Goal: Task Accomplishment & Management: Manage account settings

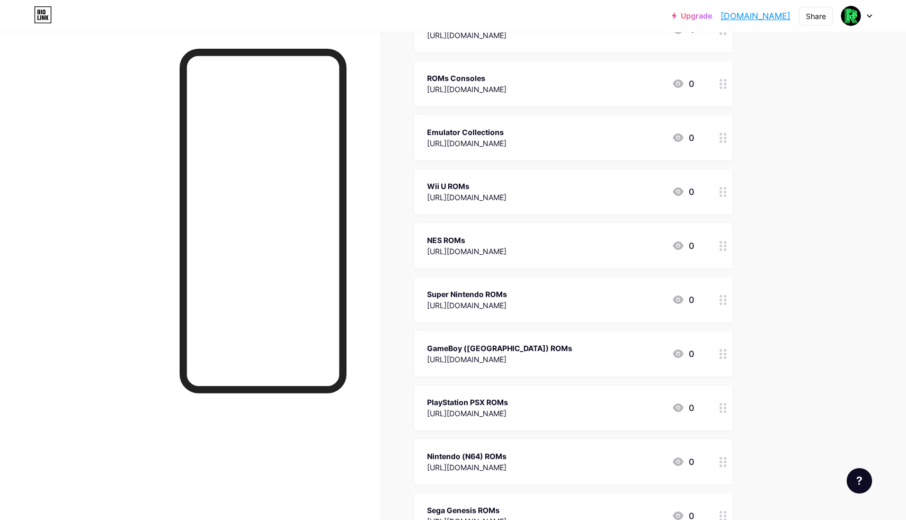
scroll to position [163, 0]
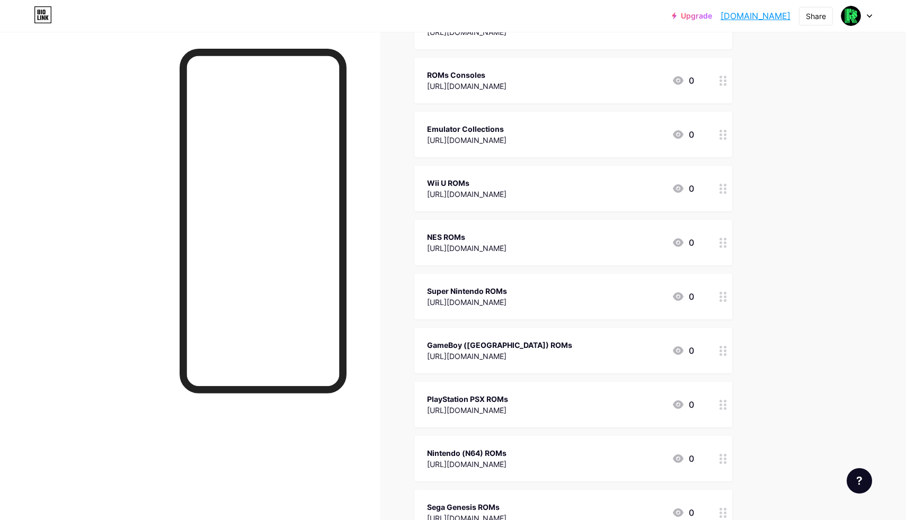
click at [568, 198] on div "Wii U ROMs [URL][DOMAIN_NAME] 0" at bounding box center [560, 188] width 267 height 24
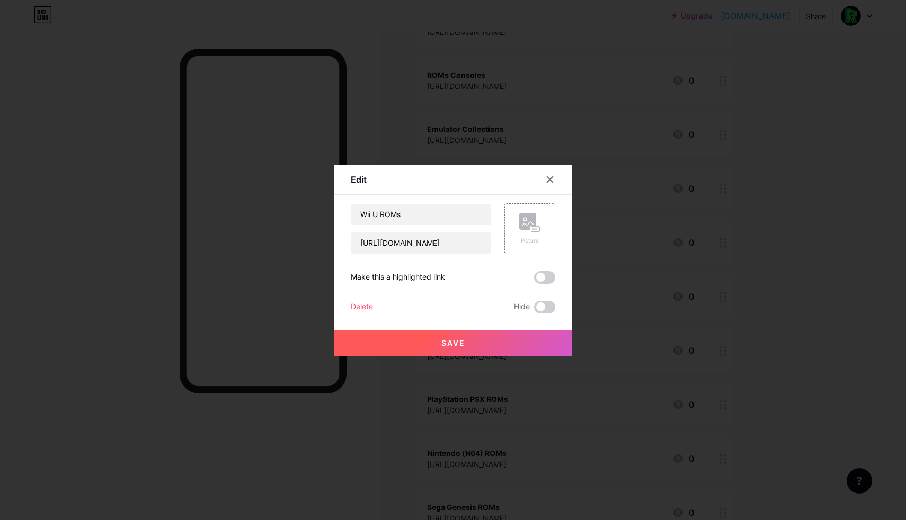
click at [357, 306] on div "Delete" at bounding box center [362, 307] width 22 height 13
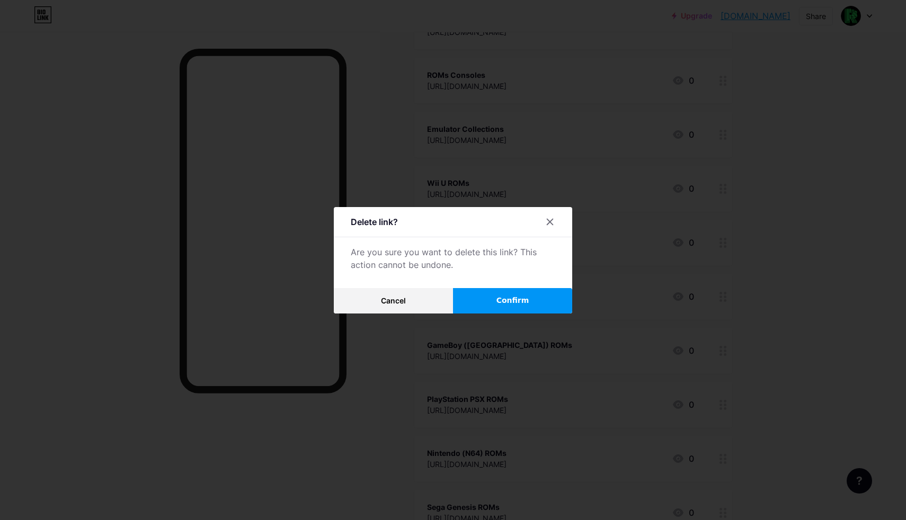
click at [514, 290] on button "Confirm" at bounding box center [512, 300] width 119 height 25
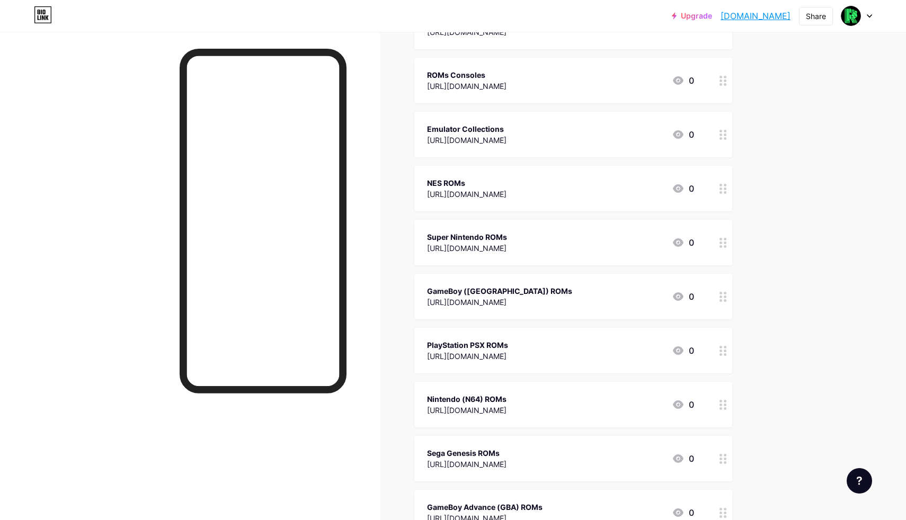
click at [507, 232] on div "Super Nintendo ROMs" at bounding box center [467, 236] width 80 height 11
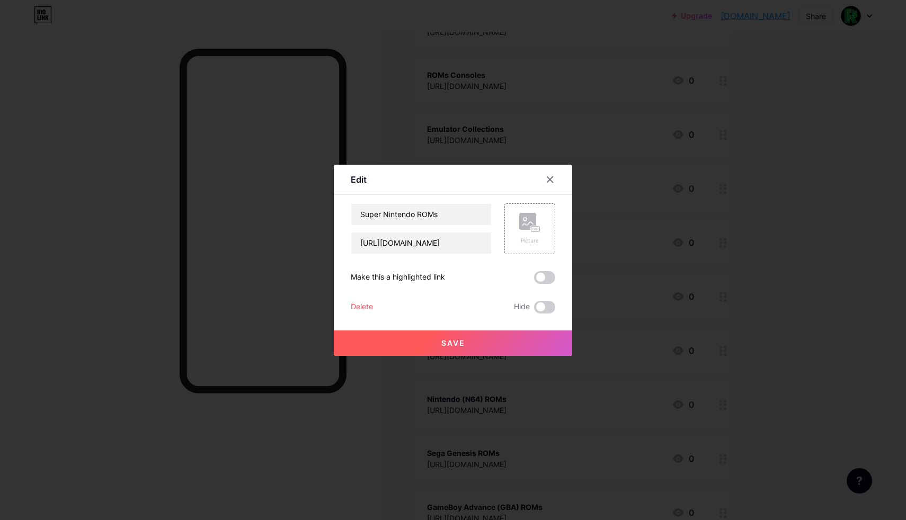
click at [359, 308] on div "Delete" at bounding box center [362, 307] width 22 height 13
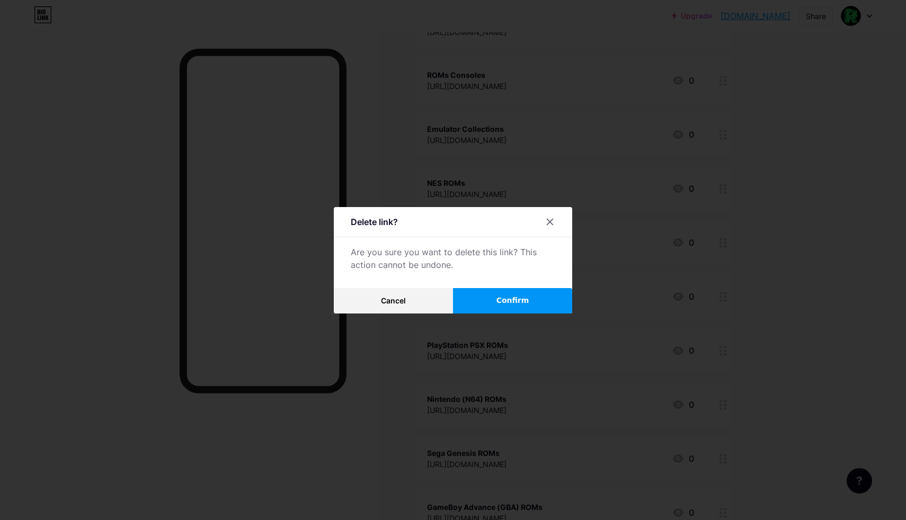
click at [466, 305] on button "Confirm" at bounding box center [512, 300] width 119 height 25
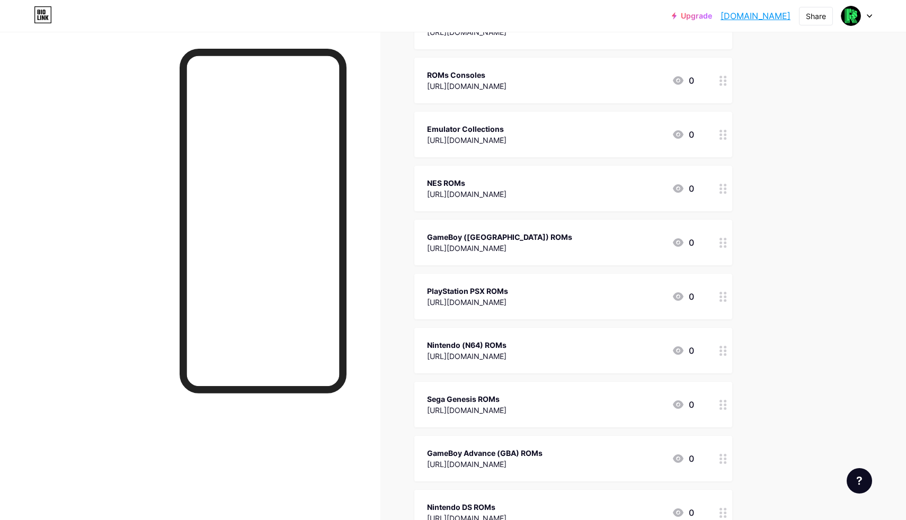
click at [482, 343] on div "Nintendo (N64) ROMs" at bounding box center [466, 344] width 79 height 11
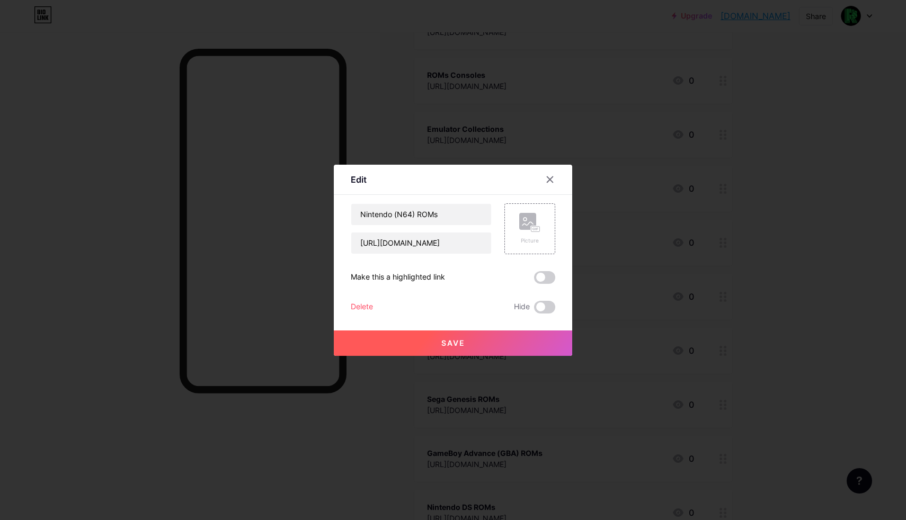
click at [369, 312] on div "Delete" at bounding box center [362, 307] width 22 height 13
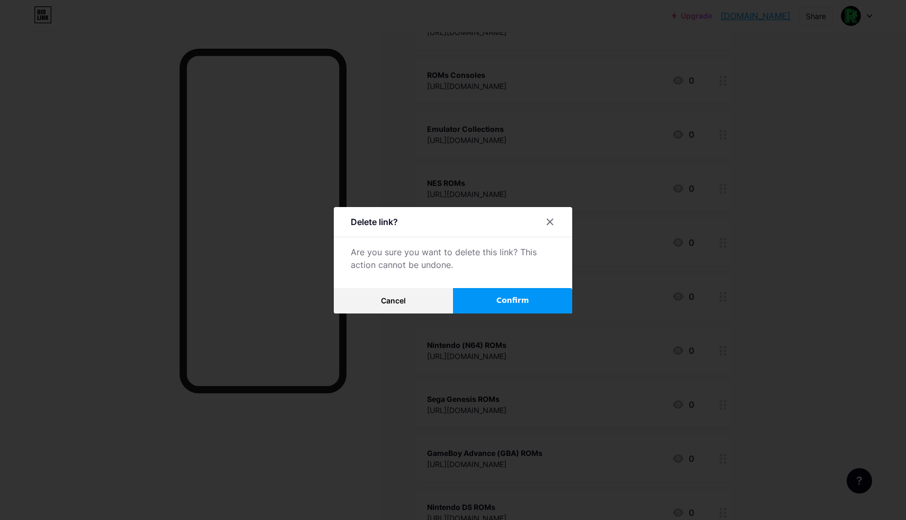
click at [490, 285] on div "Delete link? Are you sure you want to delete this link? This action cannot be u…" at bounding box center [453, 260] width 238 height 106
click at [490, 292] on button "Confirm" at bounding box center [512, 300] width 119 height 25
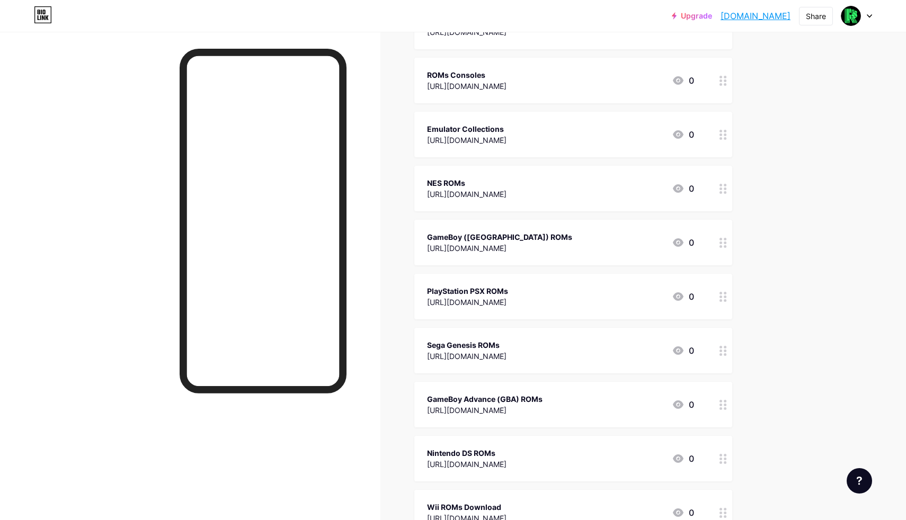
click at [488, 339] on div "Sega Genesis ROMs" at bounding box center [466, 344] width 79 height 11
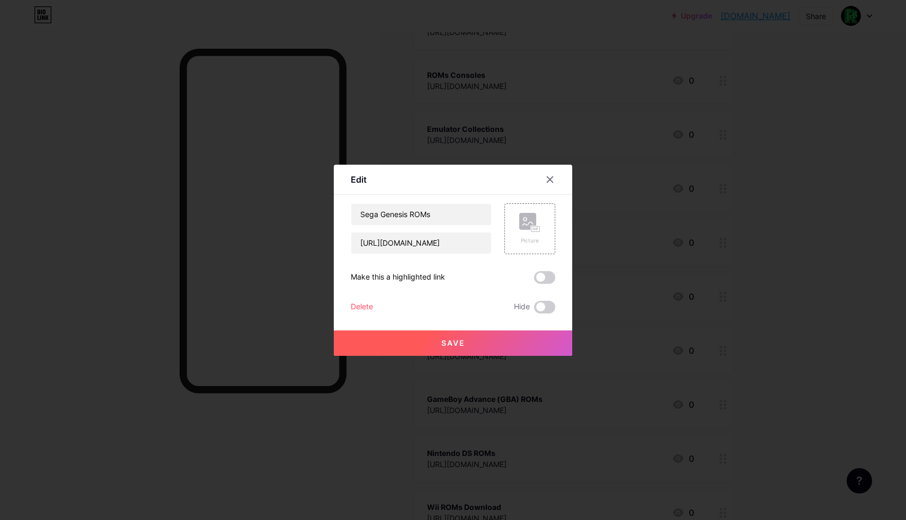
click at [373, 308] on div "Delete Hide" at bounding box center [453, 307] width 204 height 13
click at [374, 309] on div "Delete Hide" at bounding box center [453, 307] width 204 height 13
click at [368, 309] on div "Delete" at bounding box center [362, 307] width 22 height 13
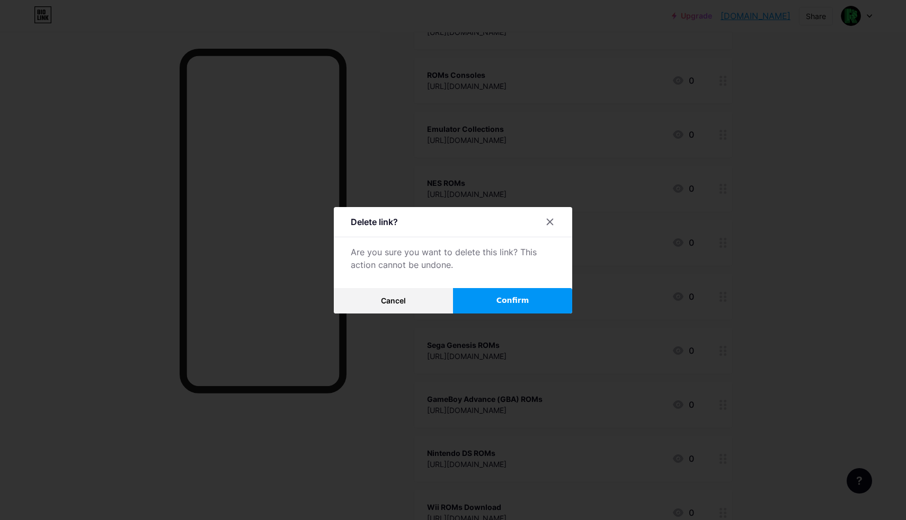
click at [466, 308] on button "Confirm" at bounding box center [512, 300] width 119 height 25
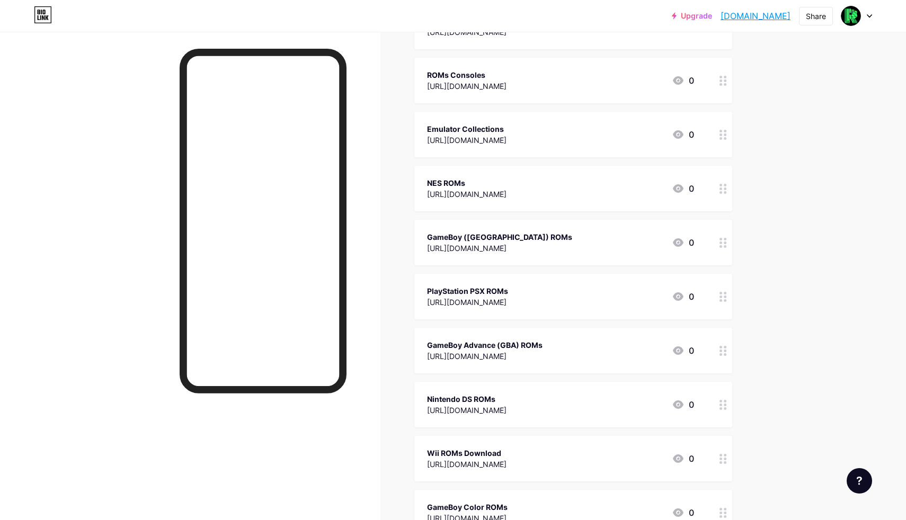
click at [480, 288] on div "PlayStation PSX ROMs" at bounding box center [467, 290] width 81 height 11
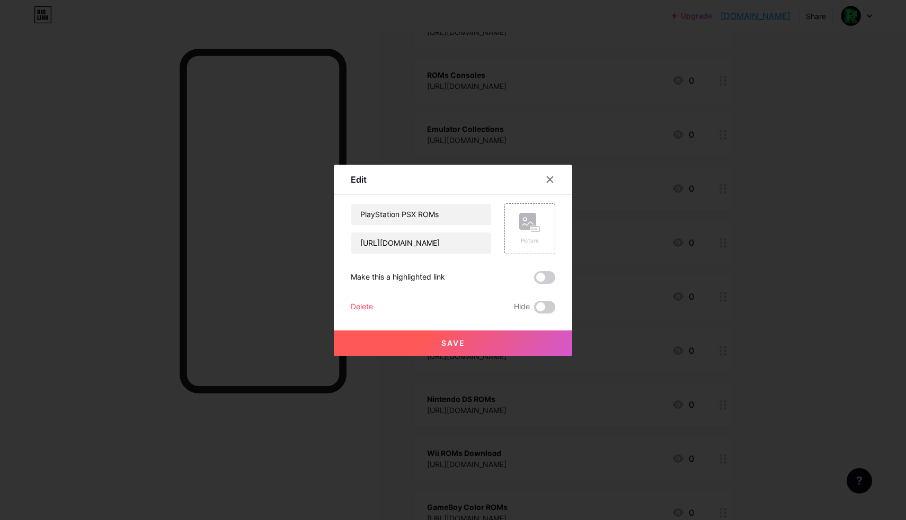
click at [357, 309] on div "Delete" at bounding box center [362, 307] width 22 height 13
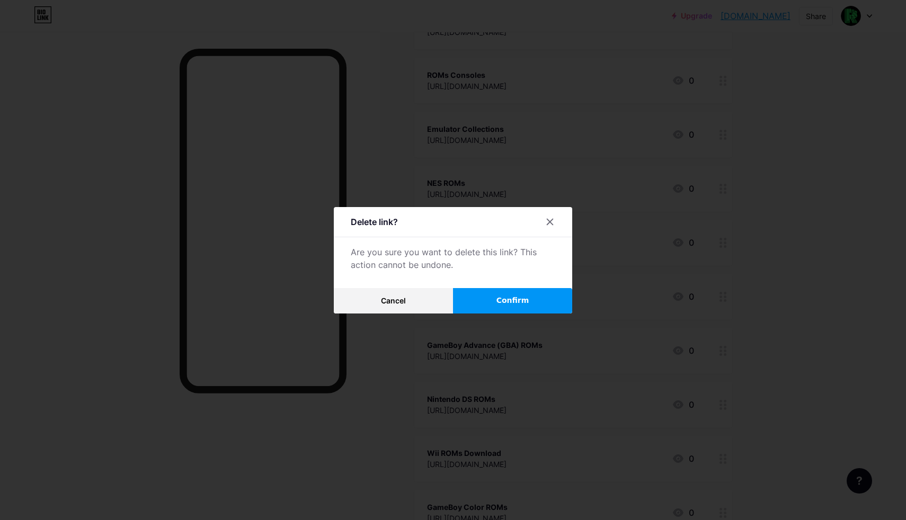
click at [475, 305] on button "Confirm" at bounding box center [512, 300] width 119 height 25
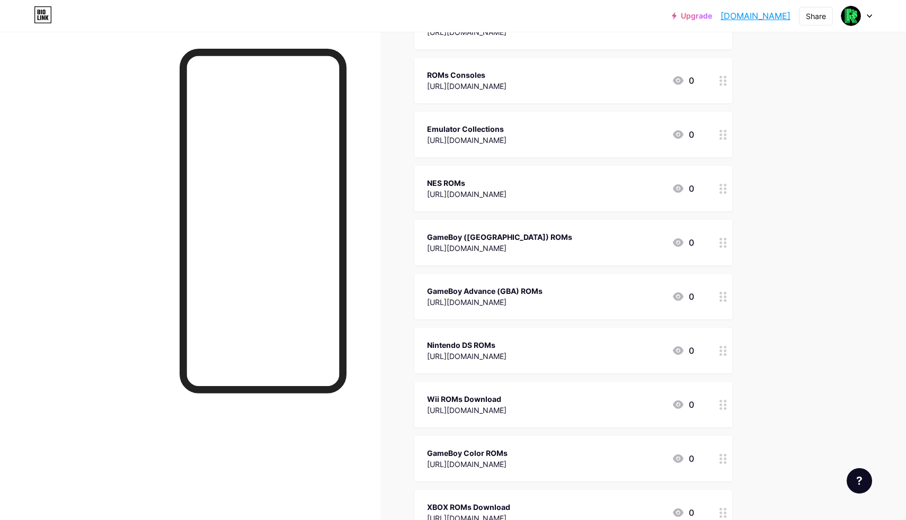
click at [466, 344] on div "Nintendo DS ROMs" at bounding box center [466, 344] width 79 height 11
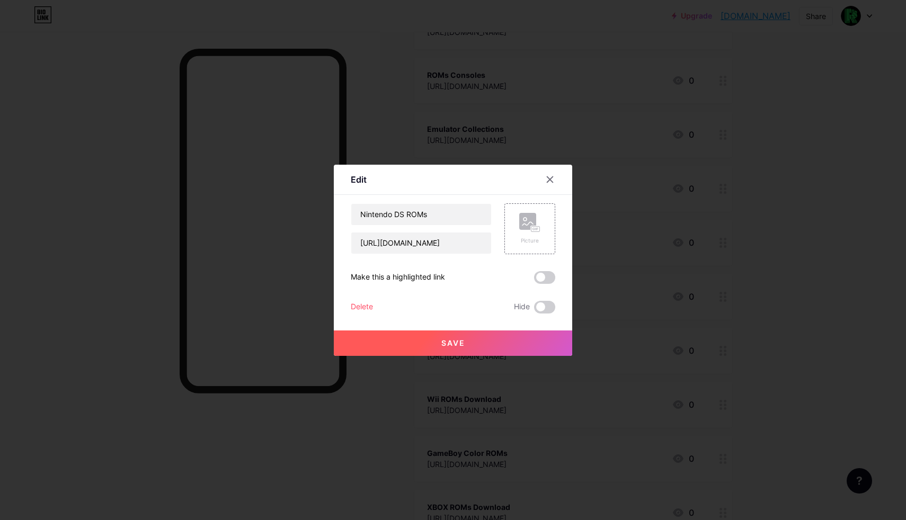
click at [374, 301] on div "Delete Hide" at bounding box center [453, 307] width 204 height 13
click at [371, 314] on div "Save" at bounding box center [453, 335] width 238 height 42
click at [371, 308] on div "Delete" at bounding box center [362, 307] width 22 height 13
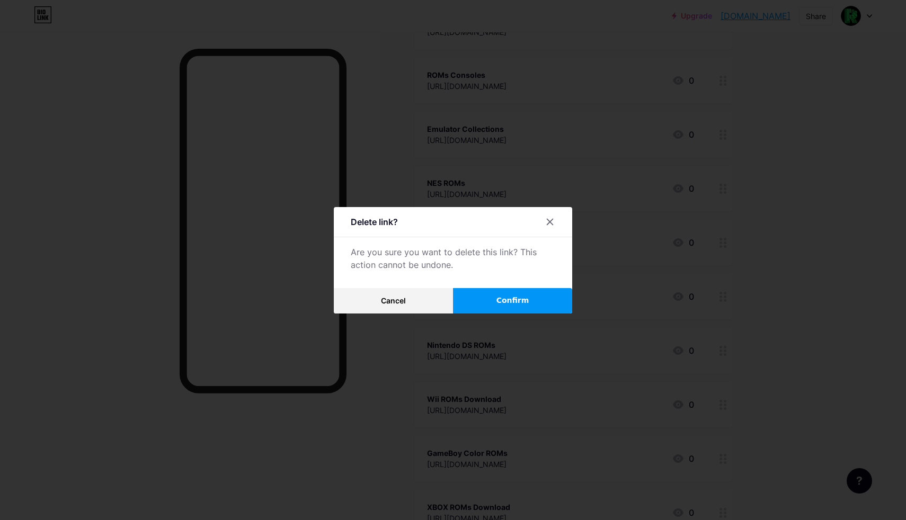
click at [517, 293] on button "Confirm" at bounding box center [512, 300] width 119 height 25
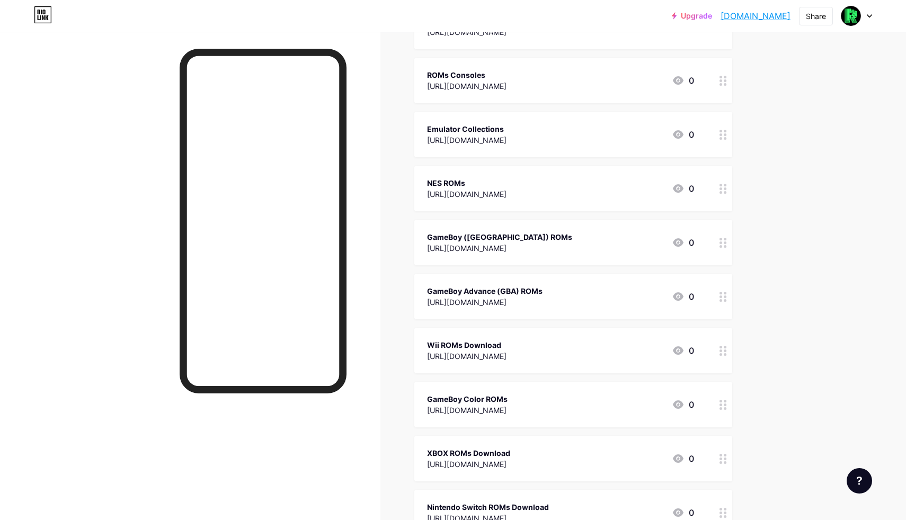
click at [487, 345] on div "Wii ROMs Download" at bounding box center [466, 344] width 79 height 11
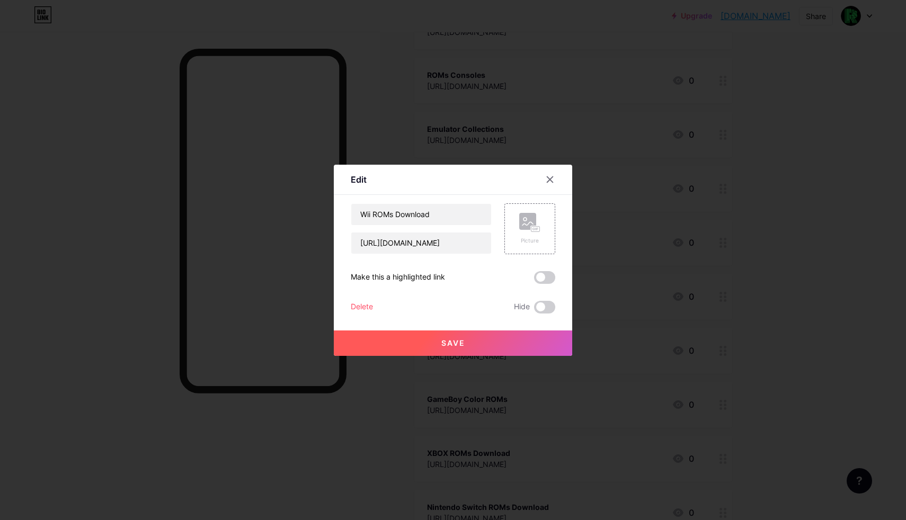
click at [365, 306] on div "Delete" at bounding box center [362, 307] width 22 height 13
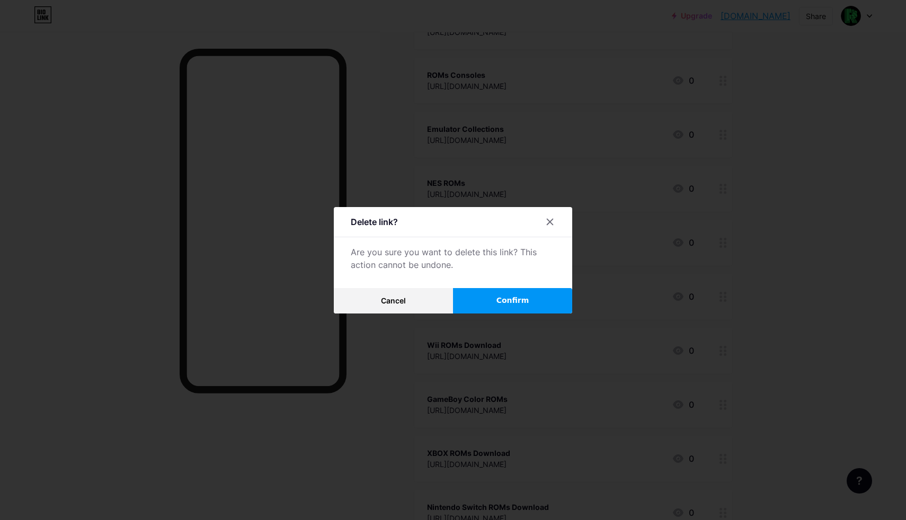
click at [495, 294] on button "Confirm" at bounding box center [512, 300] width 119 height 25
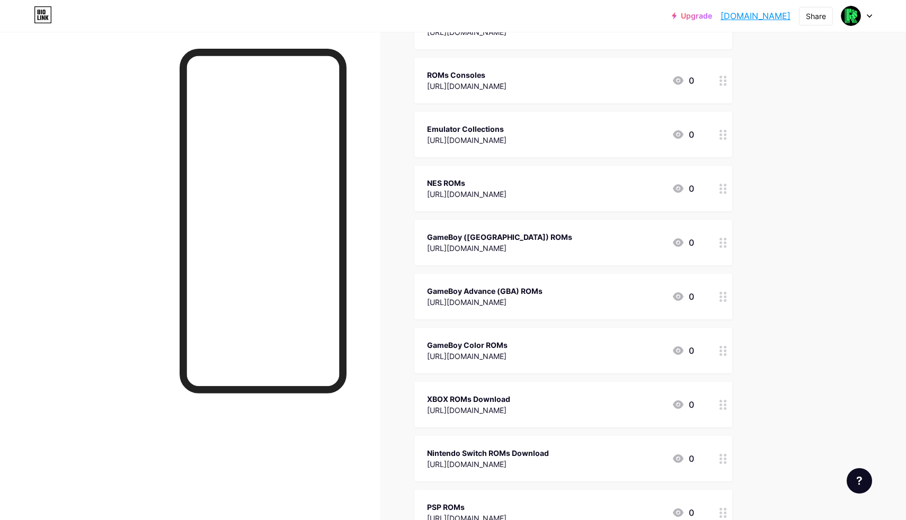
click at [463, 346] on div "GameBoy Color ROMs" at bounding box center [467, 344] width 81 height 11
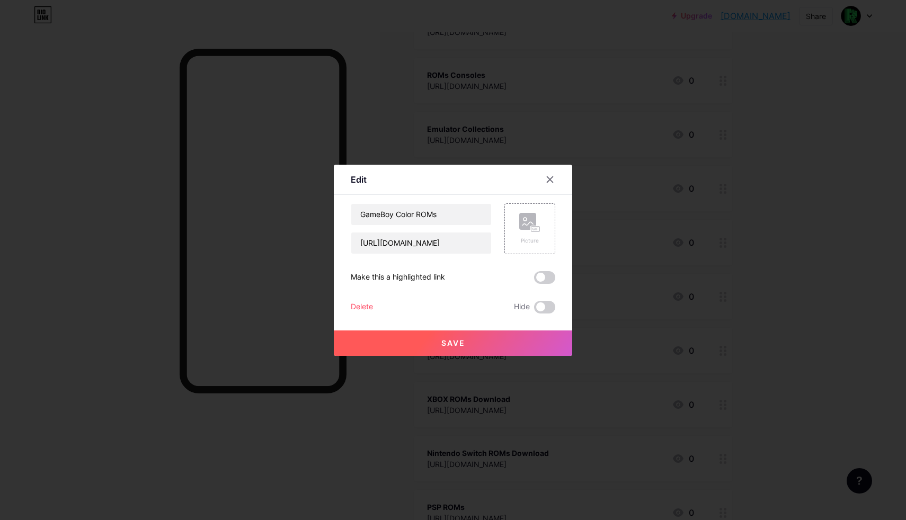
click at [369, 307] on div "Delete" at bounding box center [362, 307] width 22 height 13
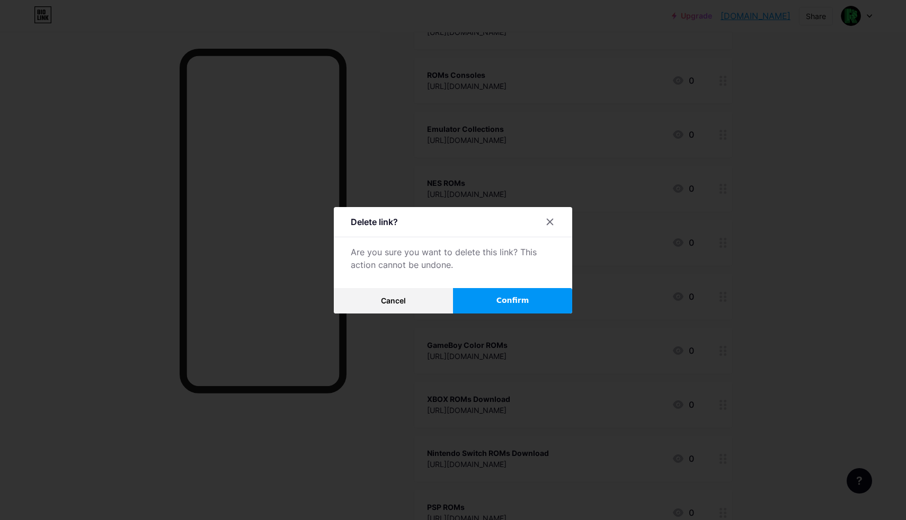
click at [482, 291] on button "Confirm" at bounding box center [512, 300] width 119 height 25
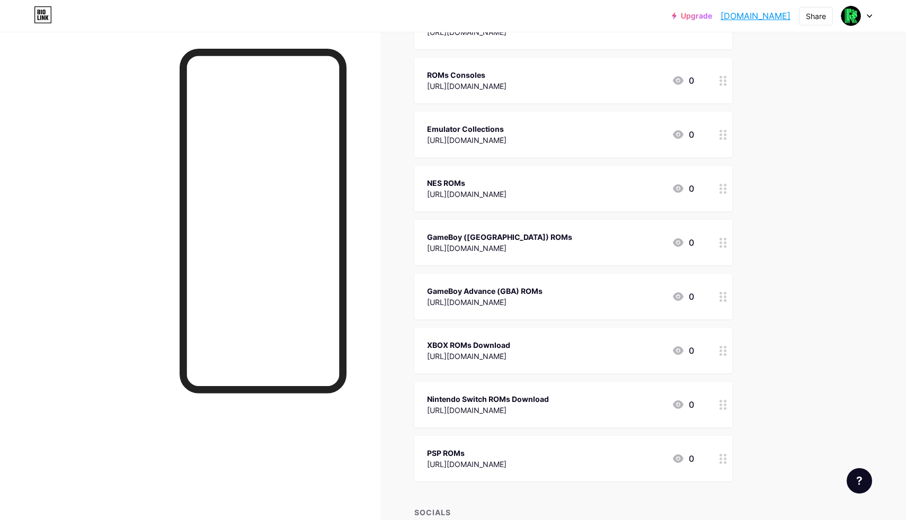
click at [462, 346] on div "XBOX ROMs Download" at bounding box center [468, 344] width 83 height 11
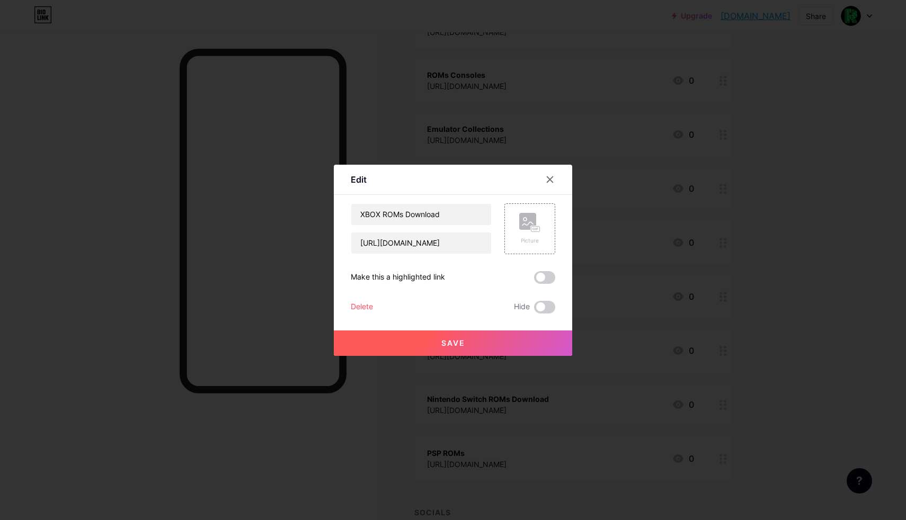
click at [359, 303] on div "Delete" at bounding box center [362, 307] width 22 height 13
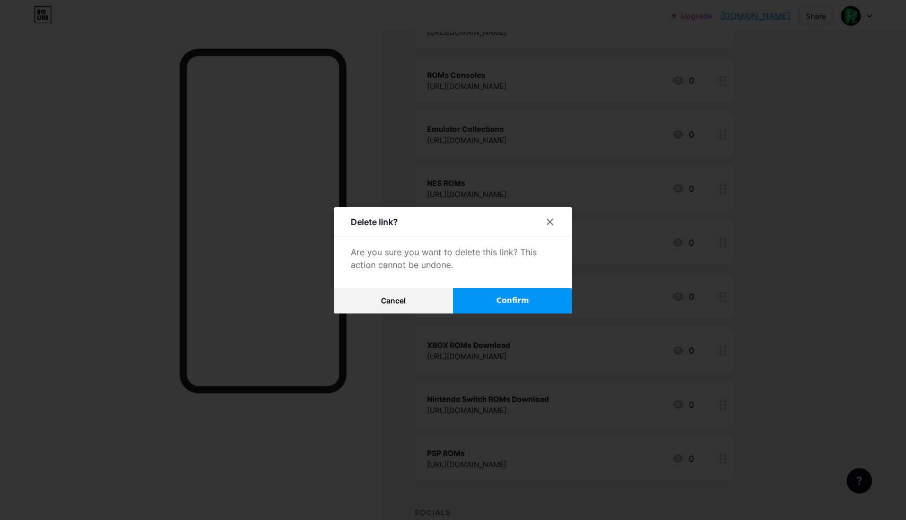
click at [475, 301] on button "Confirm" at bounding box center [512, 300] width 119 height 25
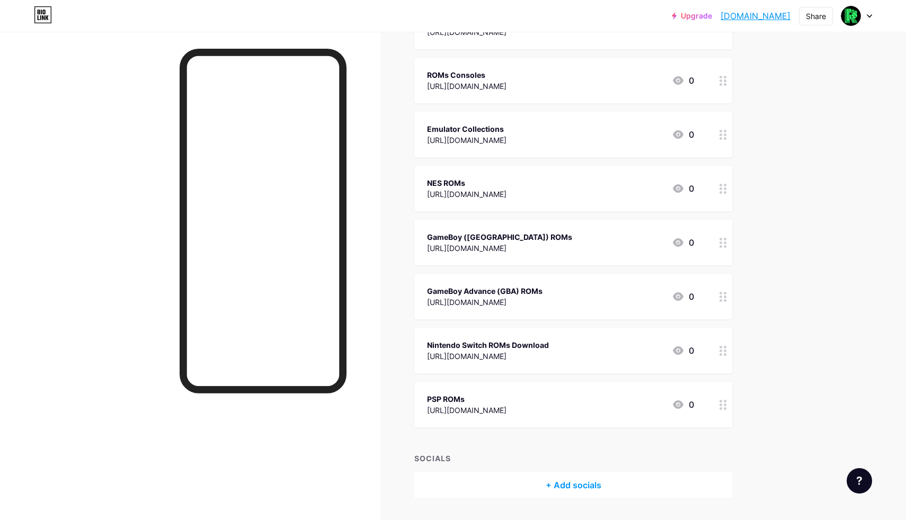
click at [476, 339] on div "Nintendo Switch ROMs Download" at bounding box center [488, 344] width 122 height 11
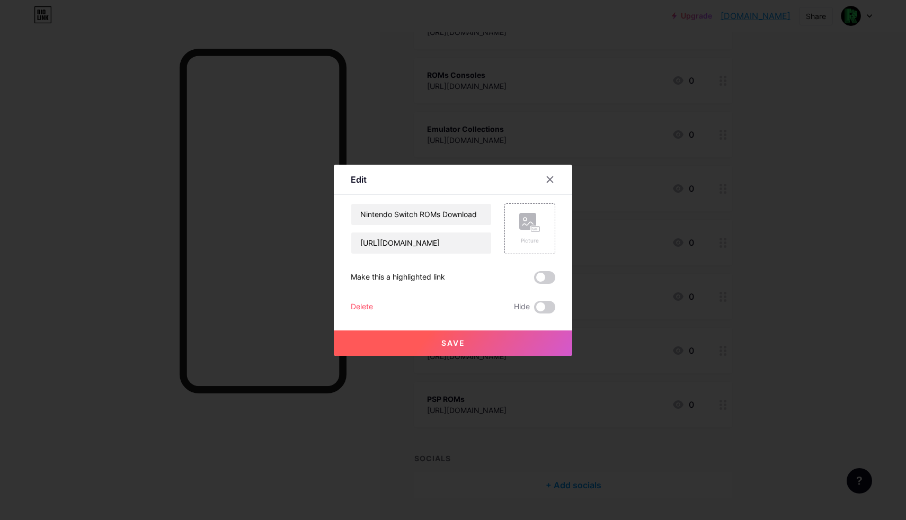
click at [366, 299] on div "Nintendo Switch ROMs Download [URL][DOMAIN_NAME] Picture Make this a highlighte…" at bounding box center [453, 258] width 204 height 110
click at [374, 306] on div "Delete Hide" at bounding box center [453, 307] width 204 height 13
click at [370, 306] on div "Delete" at bounding box center [362, 307] width 22 height 13
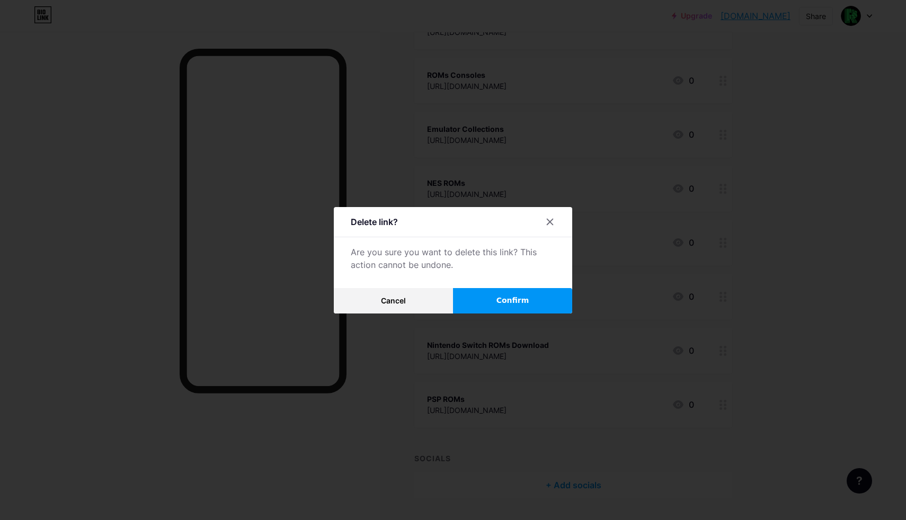
click at [499, 306] on span "Confirm" at bounding box center [512, 300] width 33 height 11
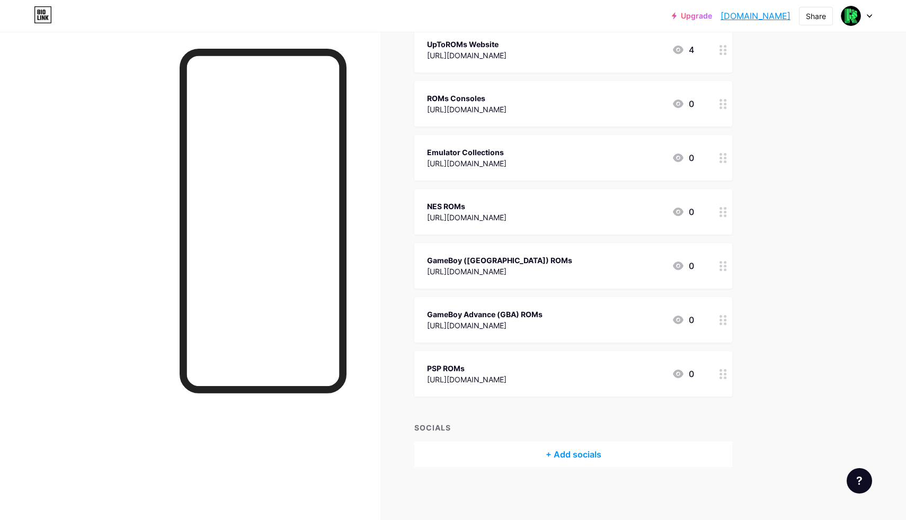
scroll to position [139, 0]
click at [475, 311] on div "GameBoy Advance (GBA) ROMs" at bounding box center [484, 314] width 115 height 11
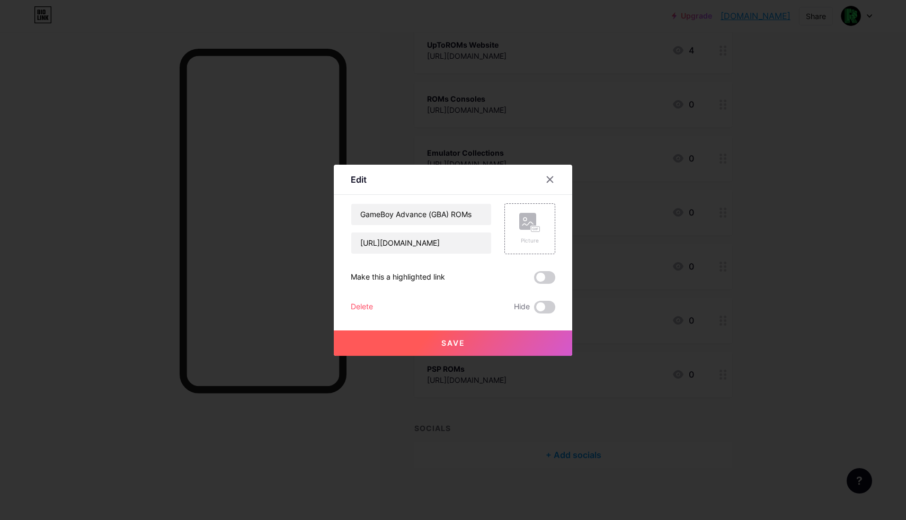
click at [357, 298] on div "GameBoy Advance (GBA) ROMs [URL][DOMAIN_NAME] Picture Make this a highlighted l…" at bounding box center [453, 258] width 204 height 110
click at [374, 303] on div "Delete Hide" at bounding box center [453, 307] width 204 height 13
click at [368, 303] on div "Delete" at bounding box center [362, 307] width 22 height 13
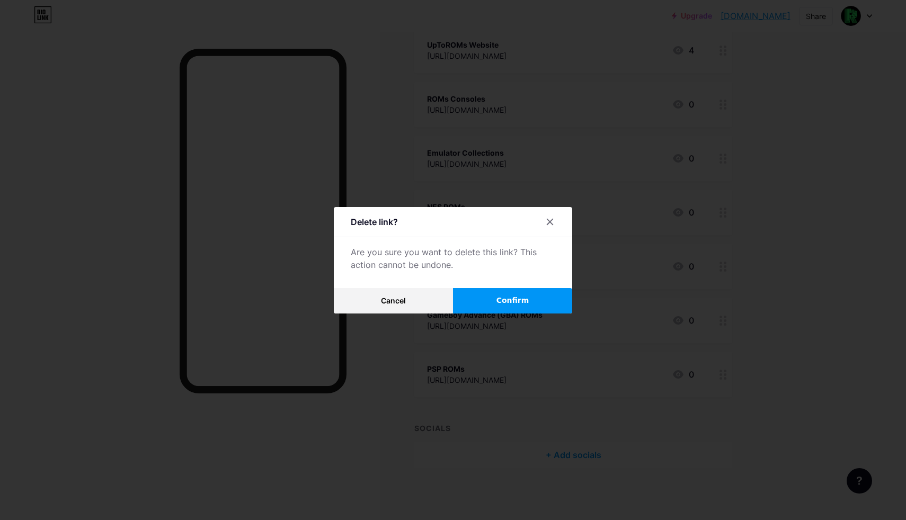
click at [490, 297] on button "Confirm" at bounding box center [512, 300] width 119 height 25
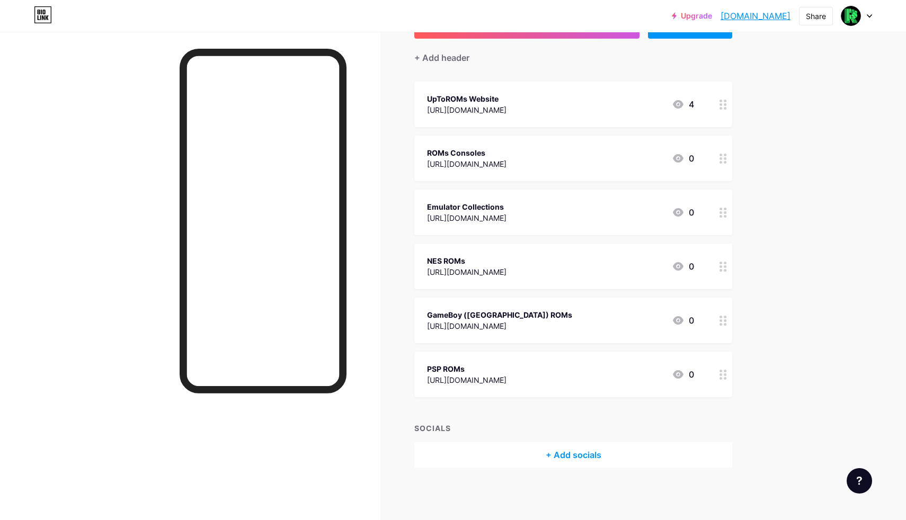
click at [475, 312] on div "GameBoy ([GEOGRAPHIC_DATA]) ROMs" at bounding box center [499, 314] width 145 height 11
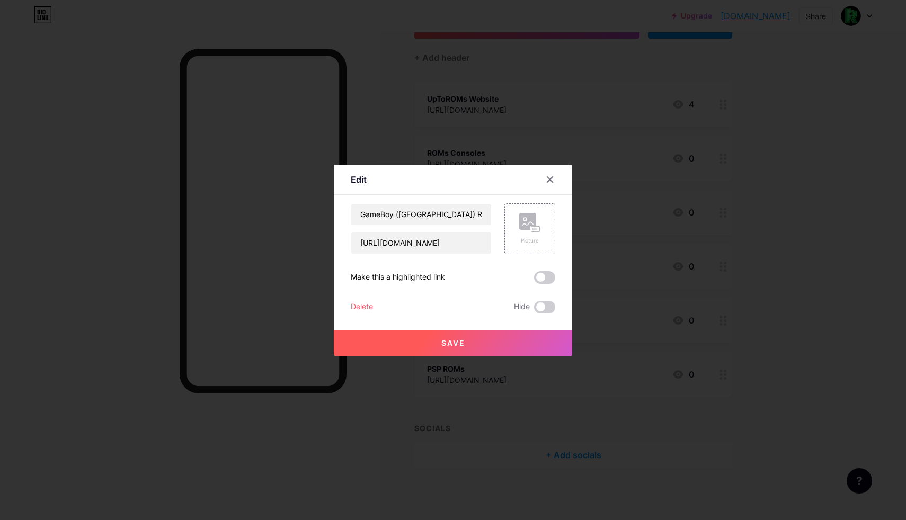
click at [367, 304] on div "Delete" at bounding box center [362, 307] width 22 height 13
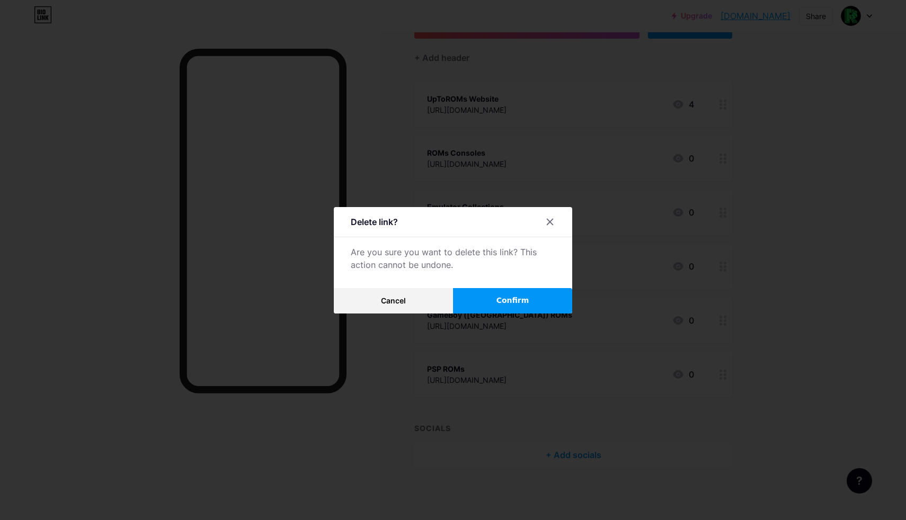
click at [477, 305] on button "Confirm" at bounding box center [512, 300] width 119 height 25
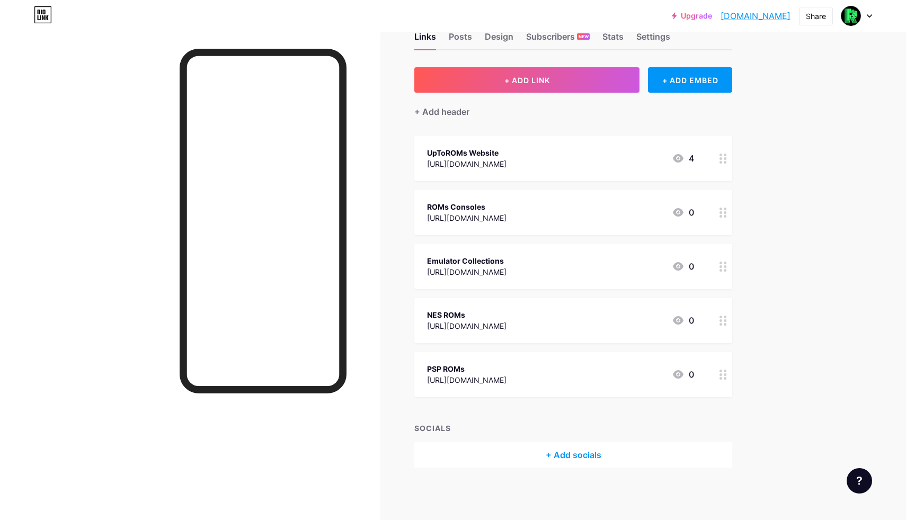
click at [446, 363] on div "PSP ROMs" at bounding box center [466, 368] width 79 height 11
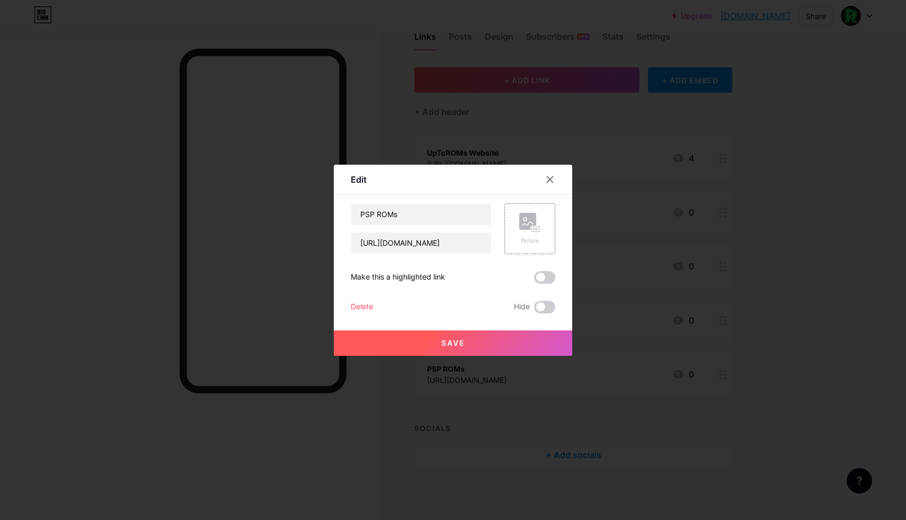
click at [354, 299] on div "PSP ROMs [URL][DOMAIN_NAME] Picture Make this a highlighted link Delete Hide Sa…" at bounding box center [453, 258] width 204 height 110
click at [375, 310] on div "Delete Hide" at bounding box center [453, 307] width 204 height 13
click at [364, 305] on div "Delete" at bounding box center [362, 307] width 22 height 13
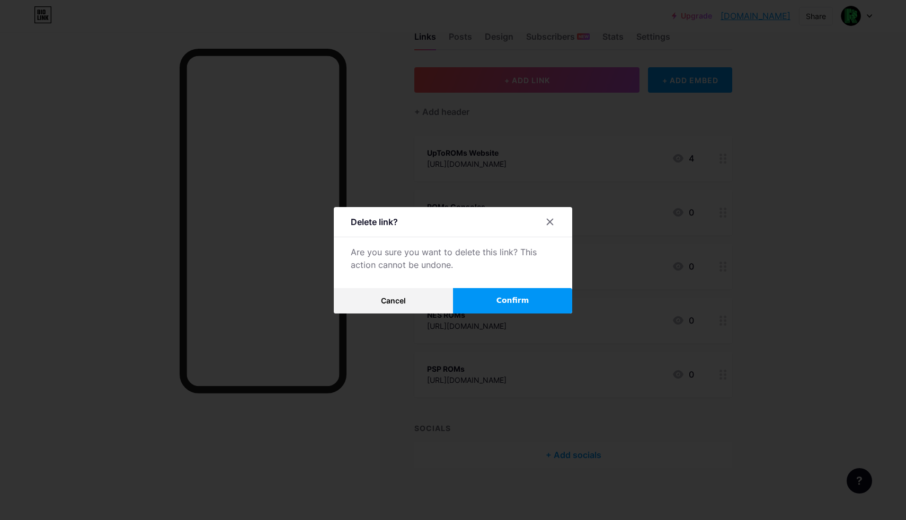
click at [486, 296] on button "Confirm" at bounding box center [512, 300] width 119 height 25
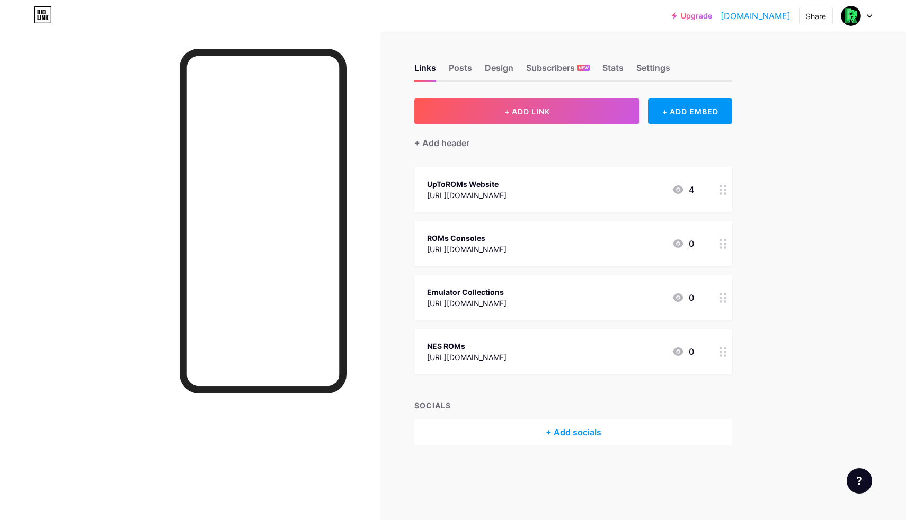
scroll to position [0, 0]
click at [452, 342] on div "NES ROMs" at bounding box center [466, 346] width 79 height 11
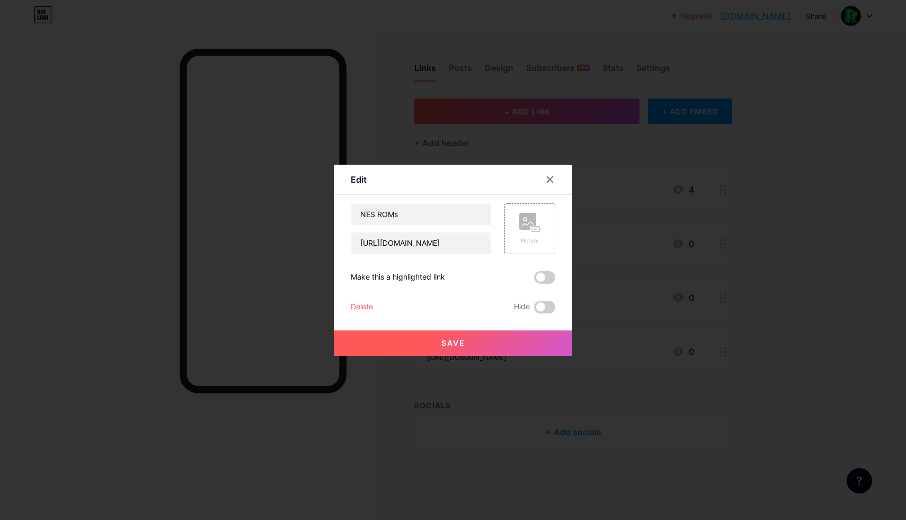
click at [357, 304] on div "Delete" at bounding box center [362, 307] width 22 height 13
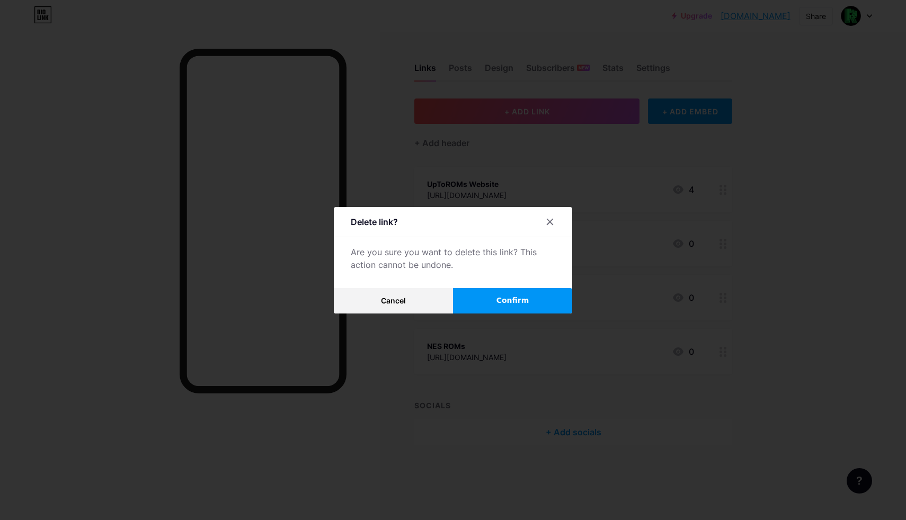
click at [475, 299] on button "Confirm" at bounding box center [512, 300] width 119 height 25
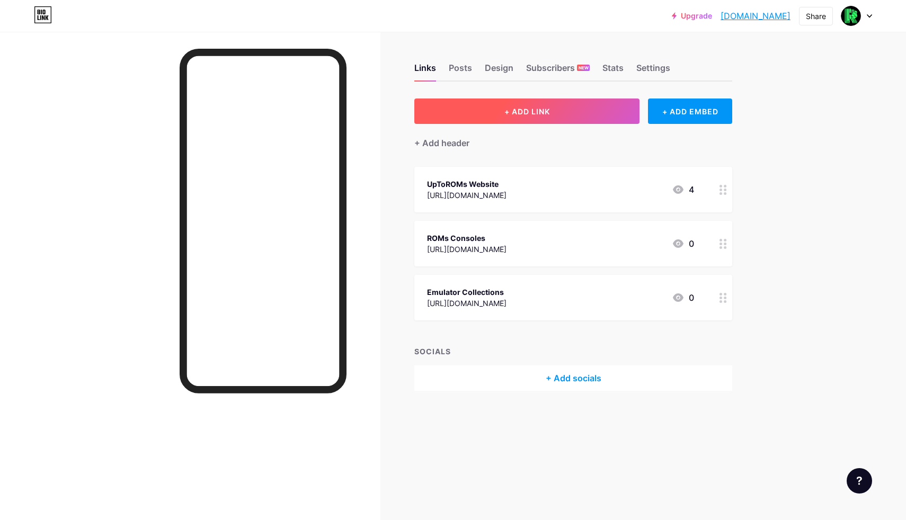
click at [550, 108] on span "+ ADD LINK" at bounding box center [527, 111] width 46 height 9
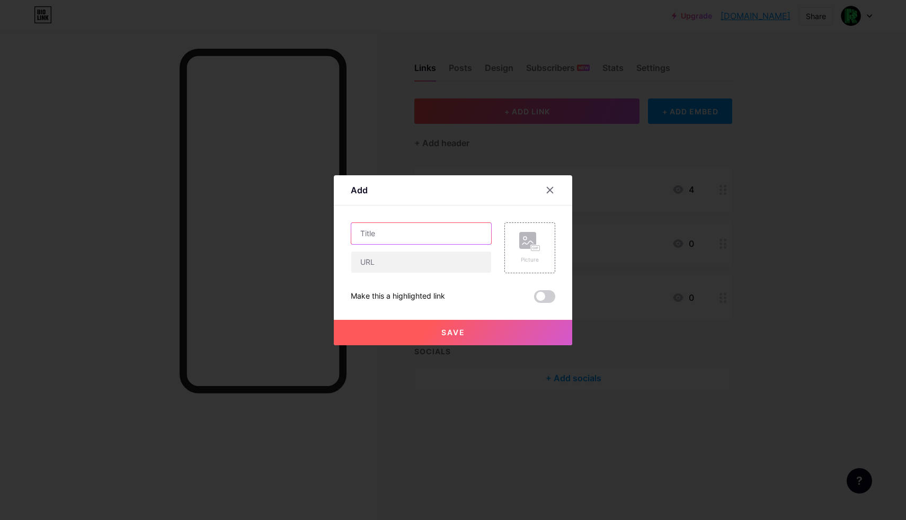
click at [381, 234] on input "text" at bounding box center [421, 233] width 140 height 21
paste input "PSP ROMs"
type input "PSP ROMs"
click at [409, 267] on input "text" at bounding box center [421, 262] width 140 height 21
paste input "[URL][DOMAIN_NAME]"
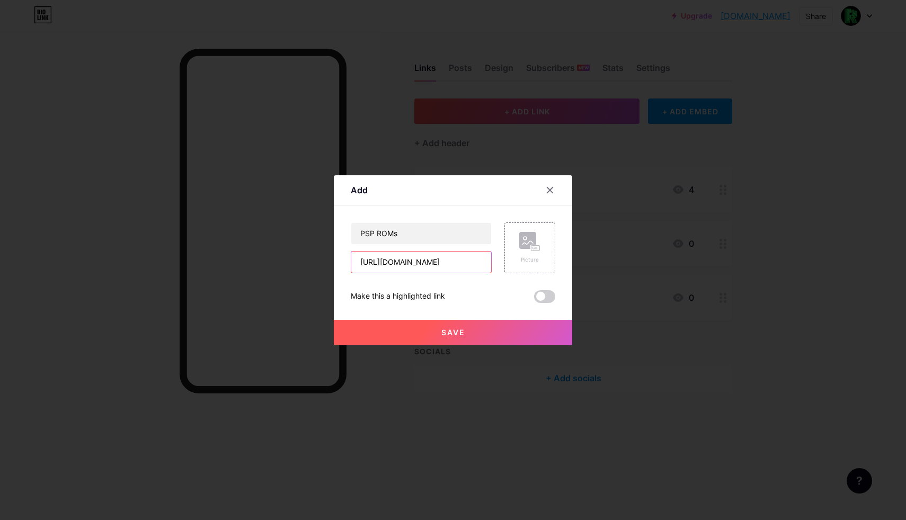
type input "[URL][DOMAIN_NAME]"
click at [390, 283] on div "PSP ROMs [URL][DOMAIN_NAME] Picture Make this a highlighted link Save" at bounding box center [453, 262] width 204 height 81
click at [425, 334] on button "Save" at bounding box center [453, 332] width 238 height 25
